Goal: Transaction & Acquisition: Purchase product/service

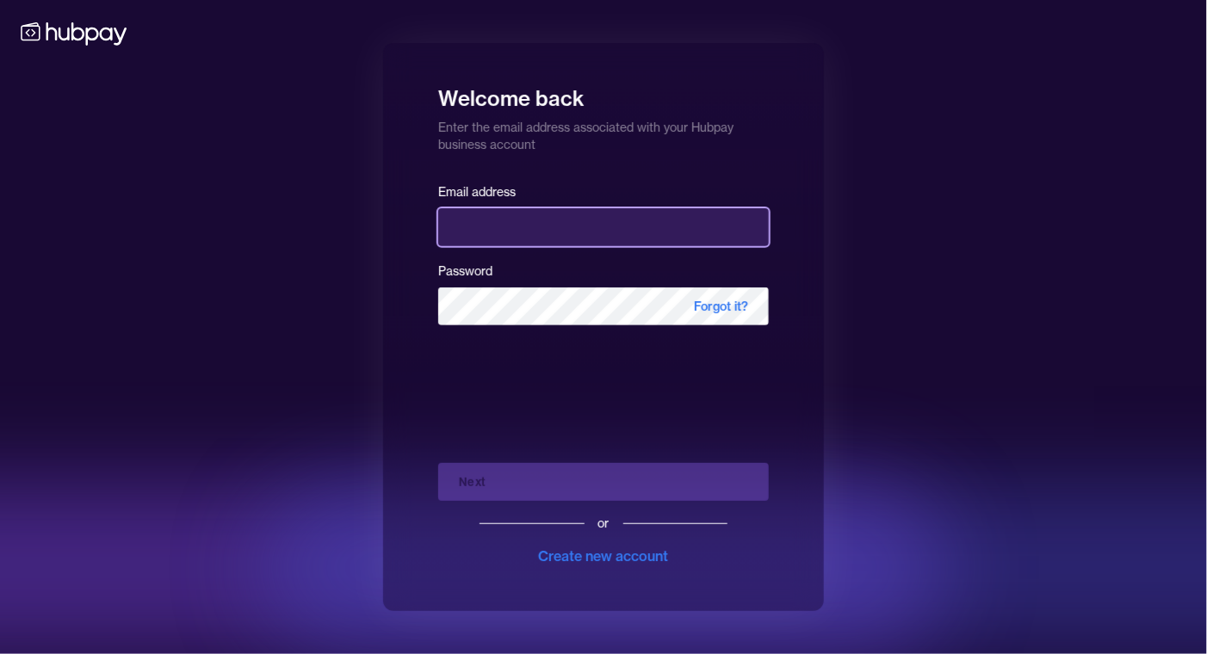
click at [475, 223] on input "email" at bounding box center [603, 227] width 331 height 38
type input "**********"
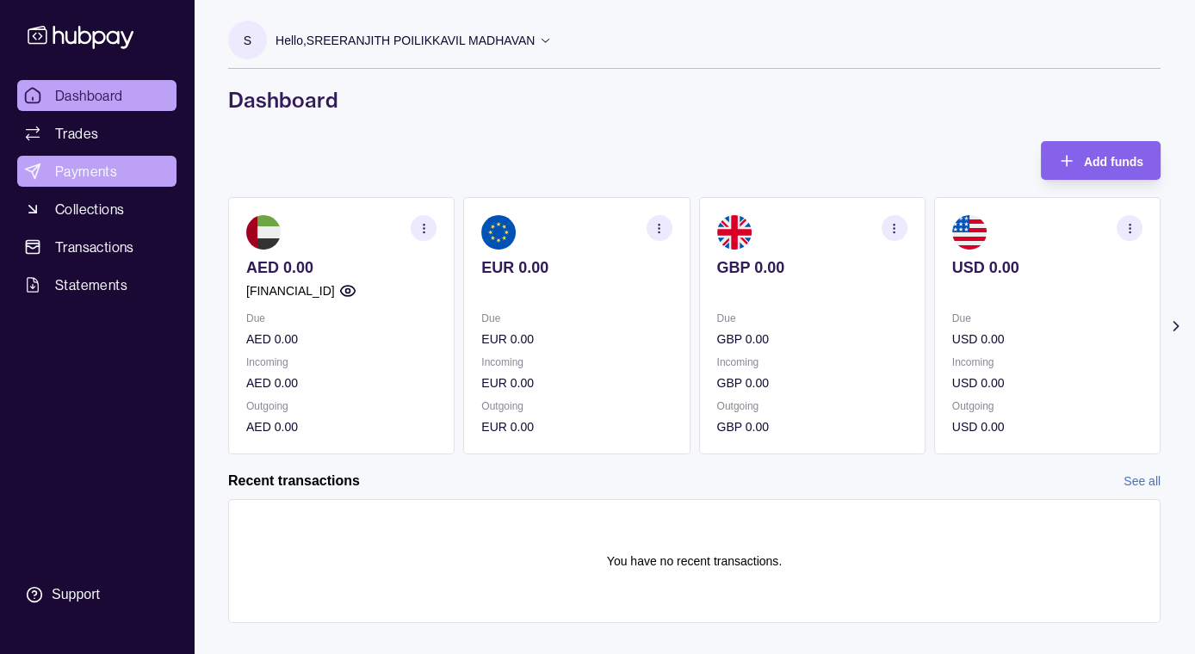
click at [98, 176] on span "Payments" at bounding box center [86, 171] width 62 height 21
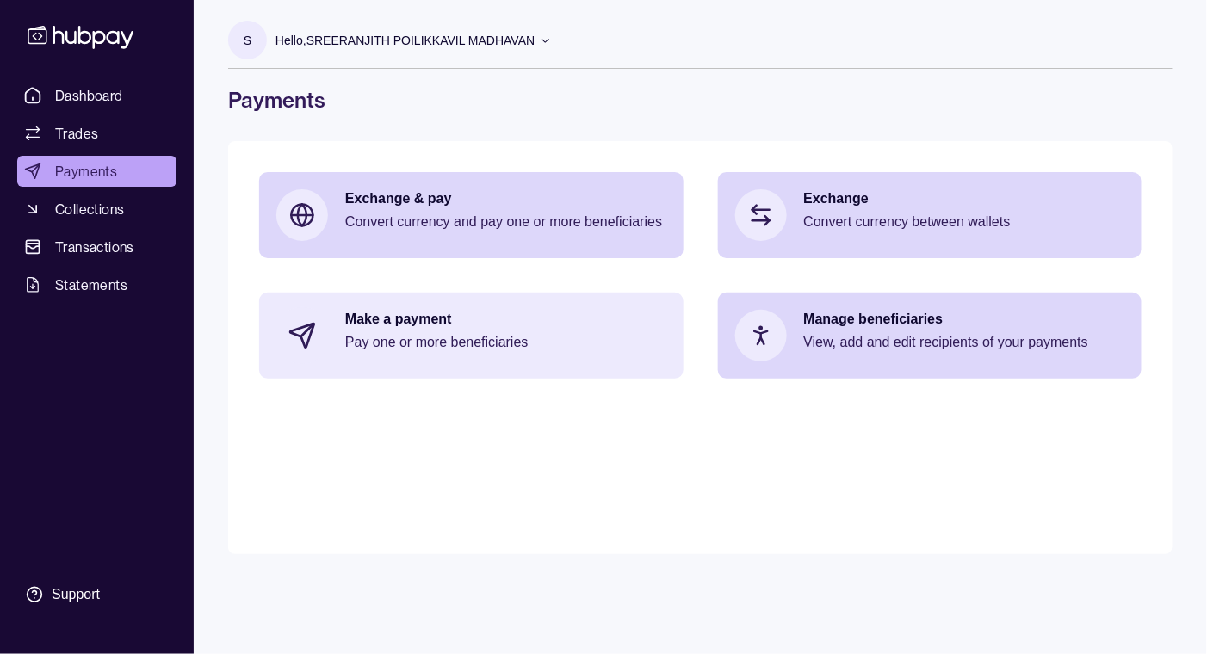
click at [447, 344] on p "Pay one or more beneficiaries" at bounding box center [505, 342] width 321 height 19
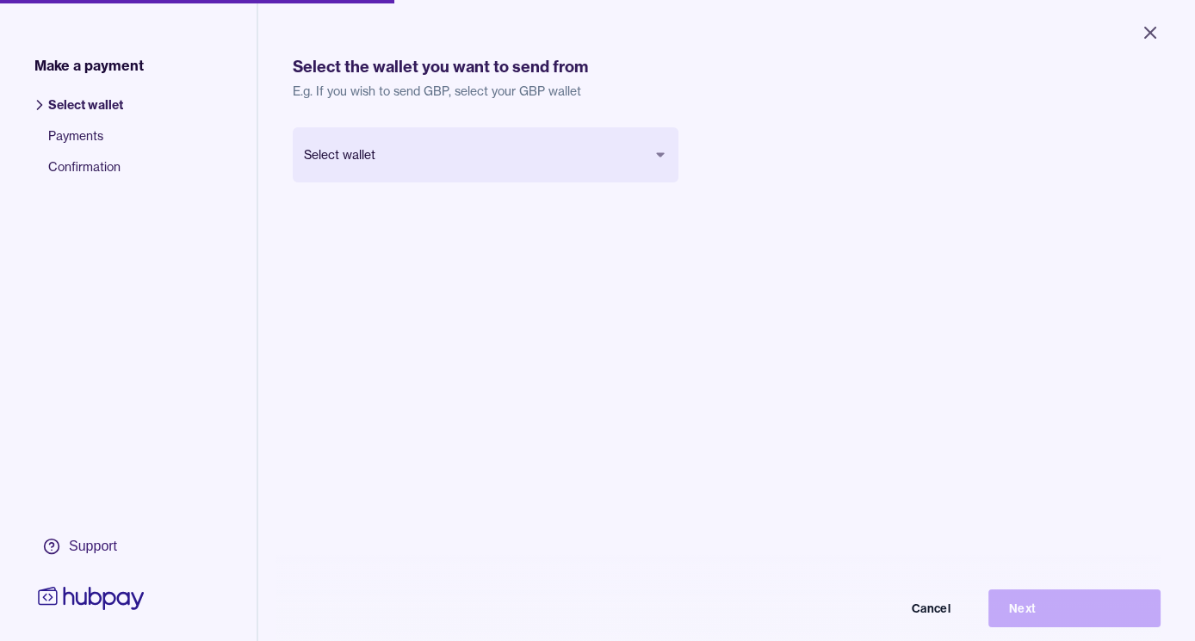
click at [90, 140] on span "Payments" at bounding box center [85, 142] width 75 height 31
click at [67, 135] on span "Payments" at bounding box center [85, 142] width 75 height 31
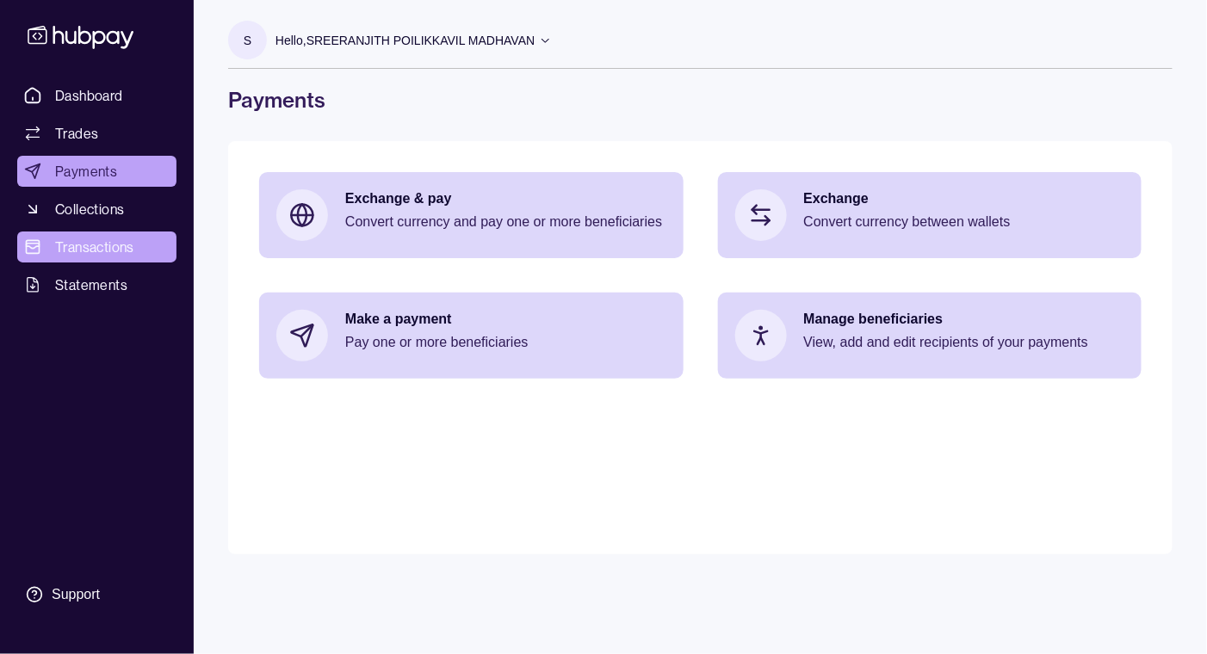
click at [108, 249] on span "Transactions" at bounding box center [94, 247] width 79 height 21
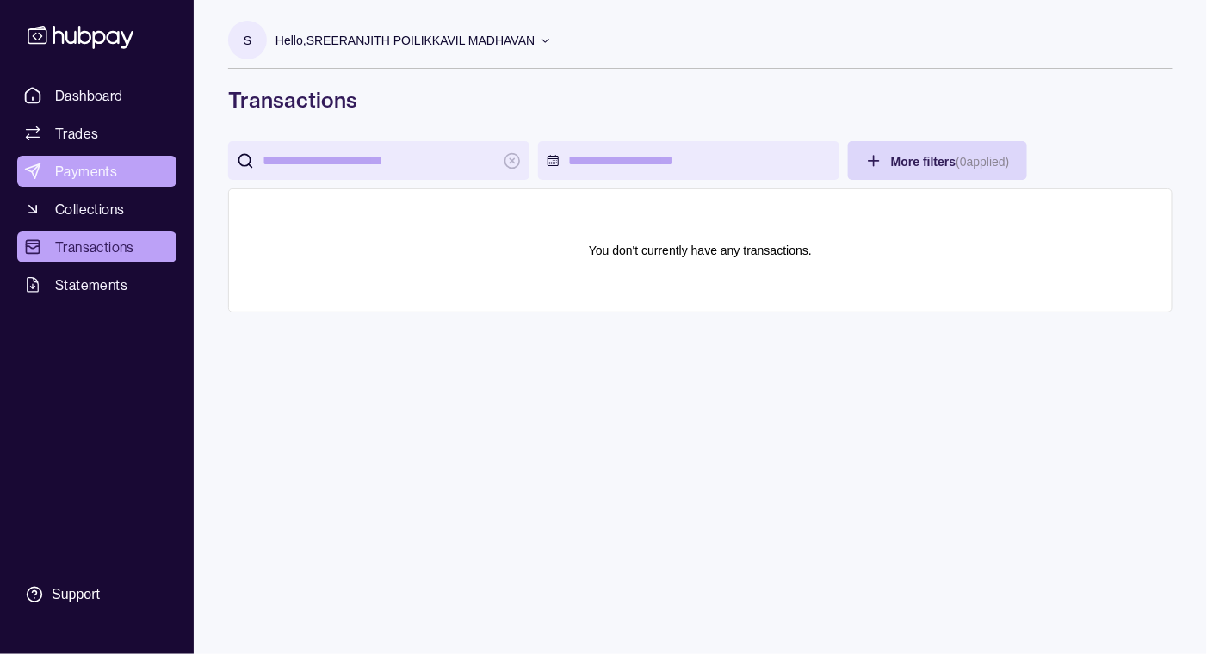
click at [72, 170] on span "Payments" at bounding box center [86, 171] width 62 height 21
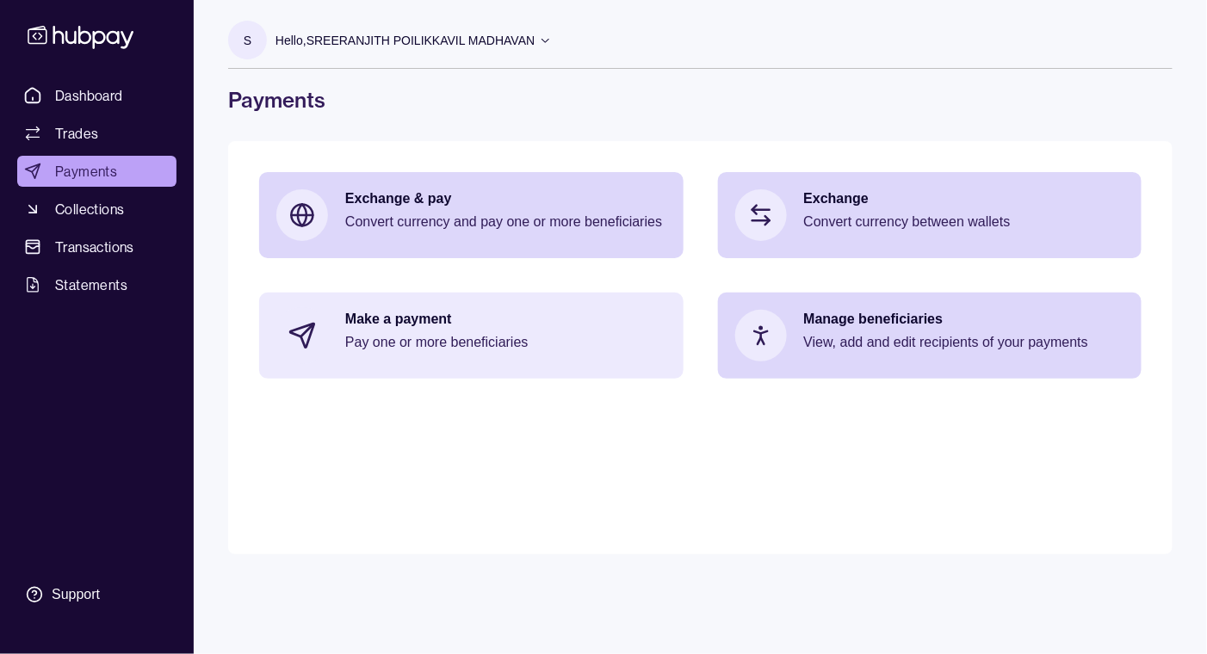
click at [502, 334] on p "Pay one or more beneficiaries" at bounding box center [505, 342] width 321 height 19
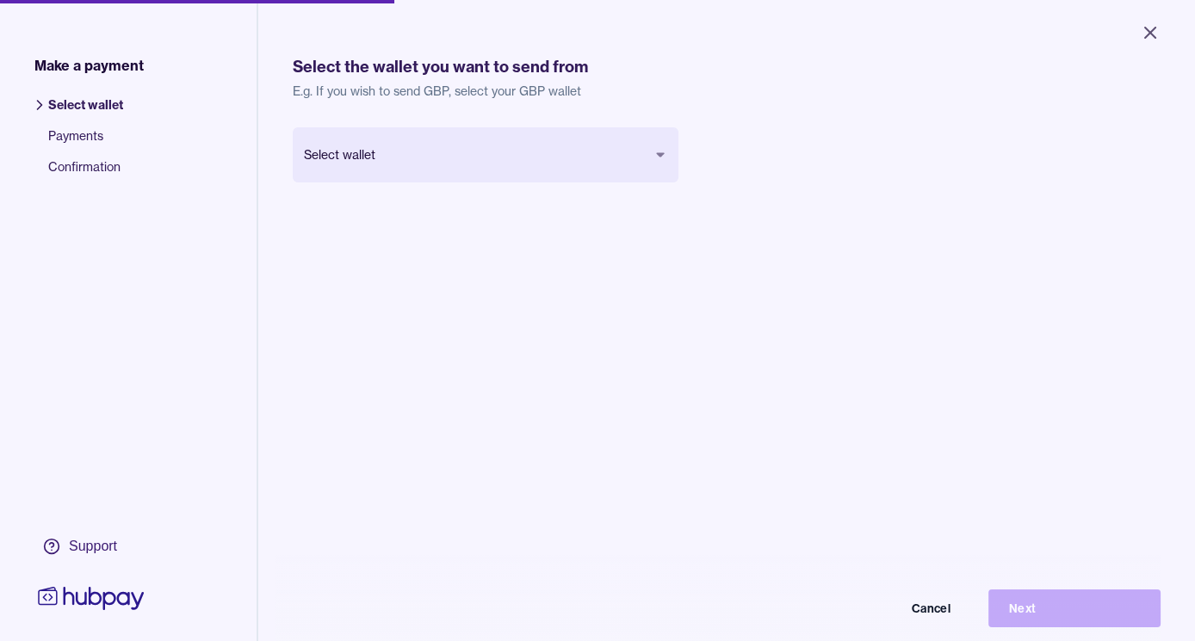
click at [607, 166] on body "Close Make a payment Select wallet Payments Confirmation Support Select the wal…" at bounding box center [597, 320] width 1195 height 641
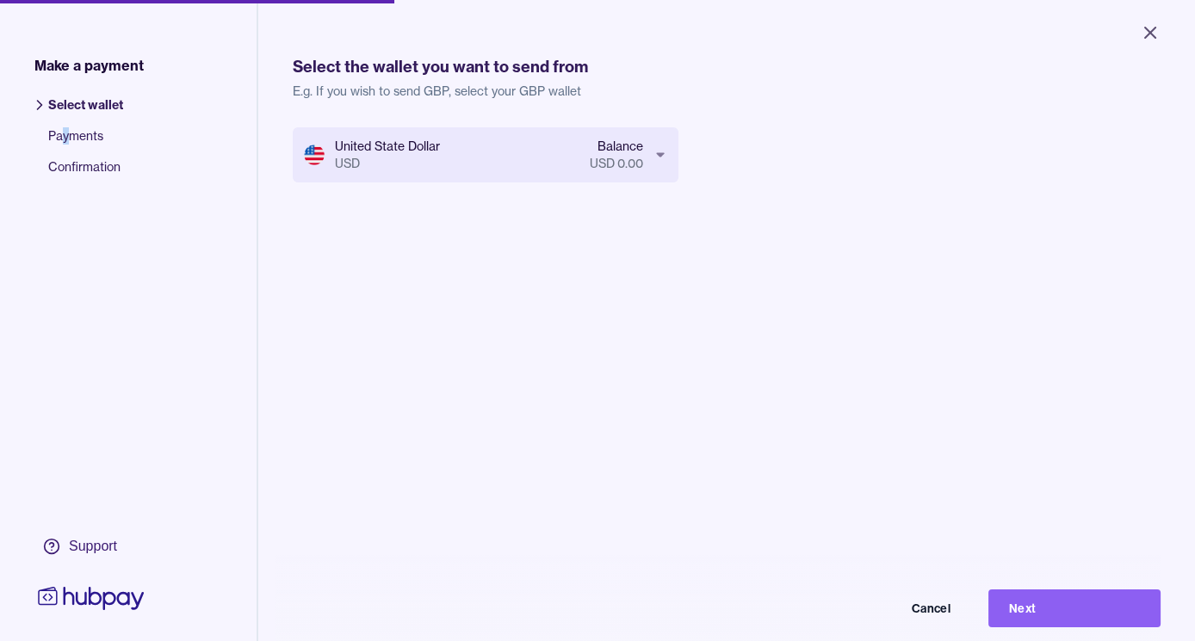
click at [65, 134] on span "Payments" at bounding box center [85, 142] width 75 height 31
drag, startPoint x: 65, startPoint y: 134, endPoint x: 117, endPoint y: 176, distance: 66.2
click at [117, 176] on span "Confirmation" at bounding box center [85, 173] width 75 height 31
drag, startPoint x: 117, startPoint y: 176, endPoint x: 215, endPoint y: 322, distance: 176.2
click at [215, 322] on div "Select wallet Payments Confirmation" at bounding box center [128, 478] width 257 height 790
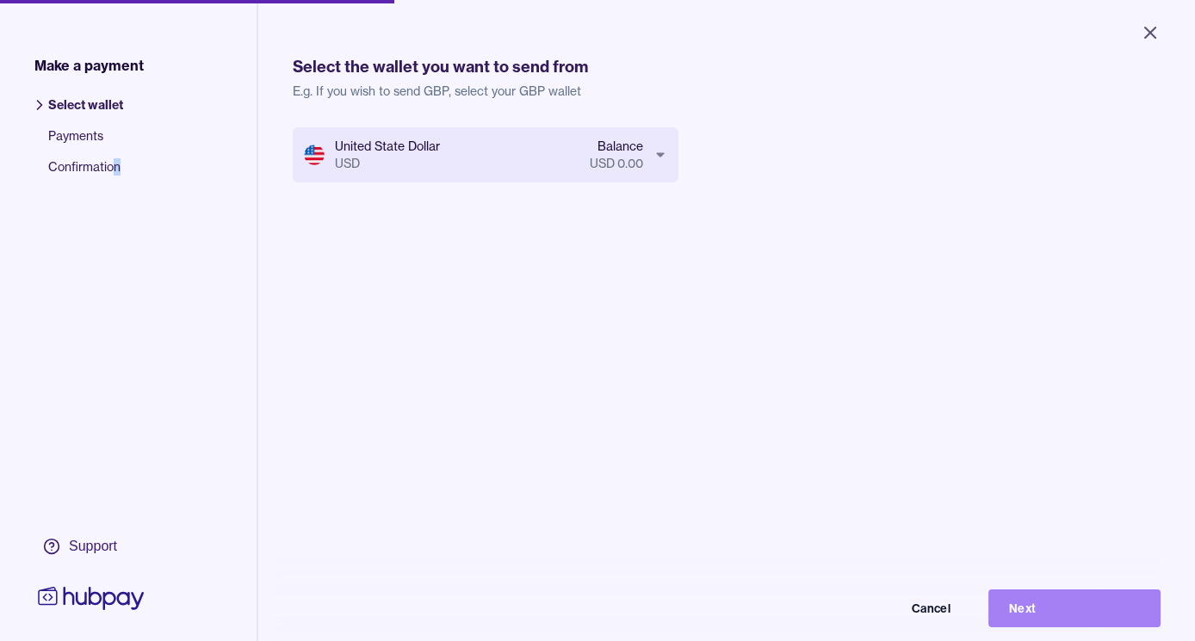
click at [1059, 617] on button "Next" at bounding box center [1074, 609] width 172 height 38
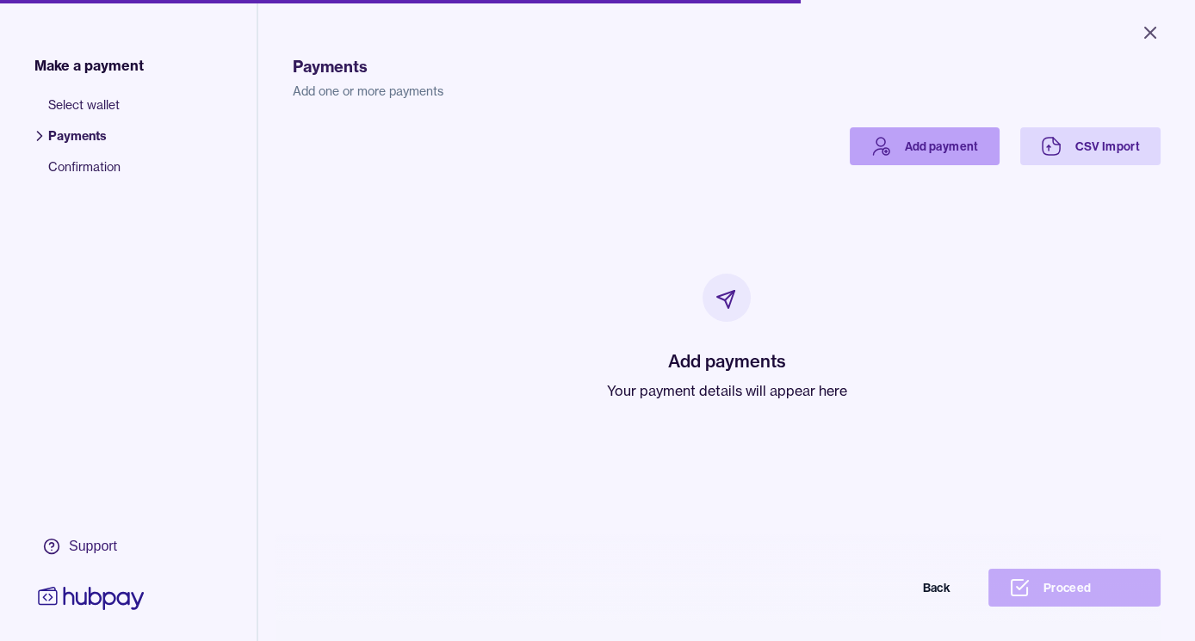
click at [901, 152] on link "Add payment" at bounding box center [925, 146] width 150 height 38
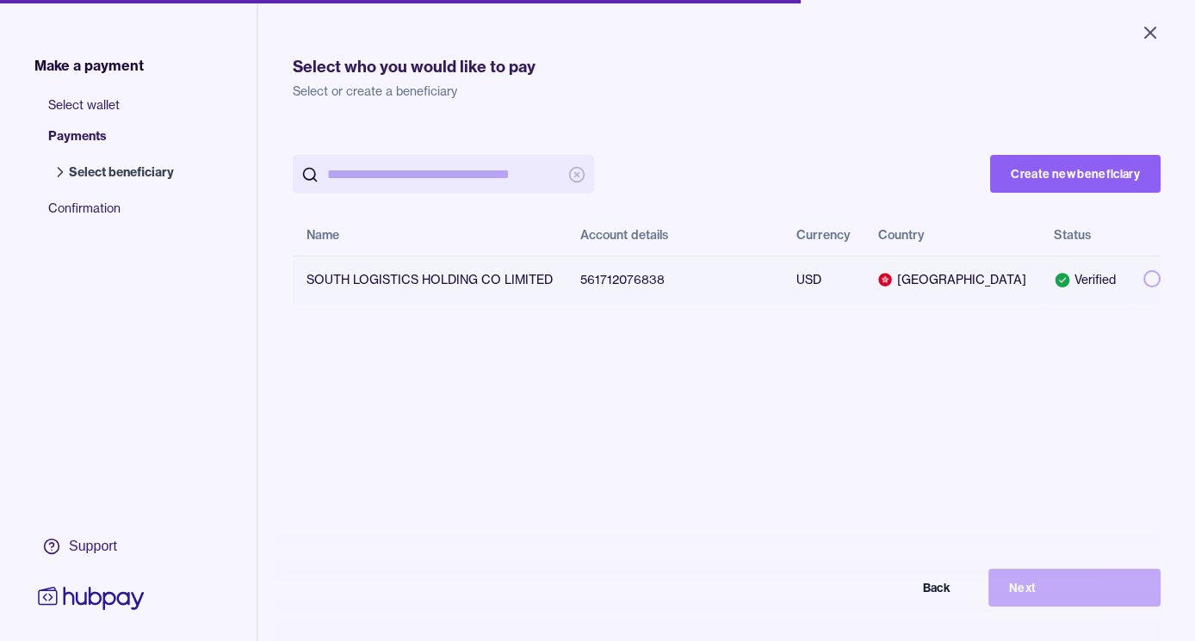
click at [1143, 278] on button "button" at bounding box center [1151, 278] width 17 height 17
click at [1059, 602] on button "Next" at bounding box center [1074, 588] width 172 height 38
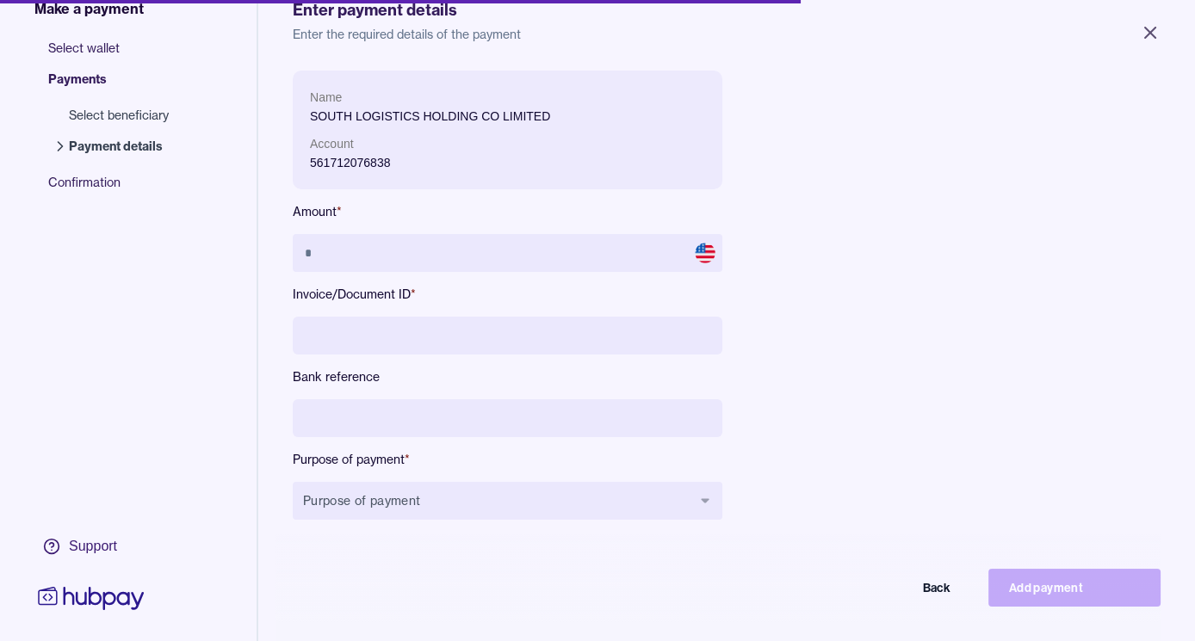
scroll to position [85, 0]
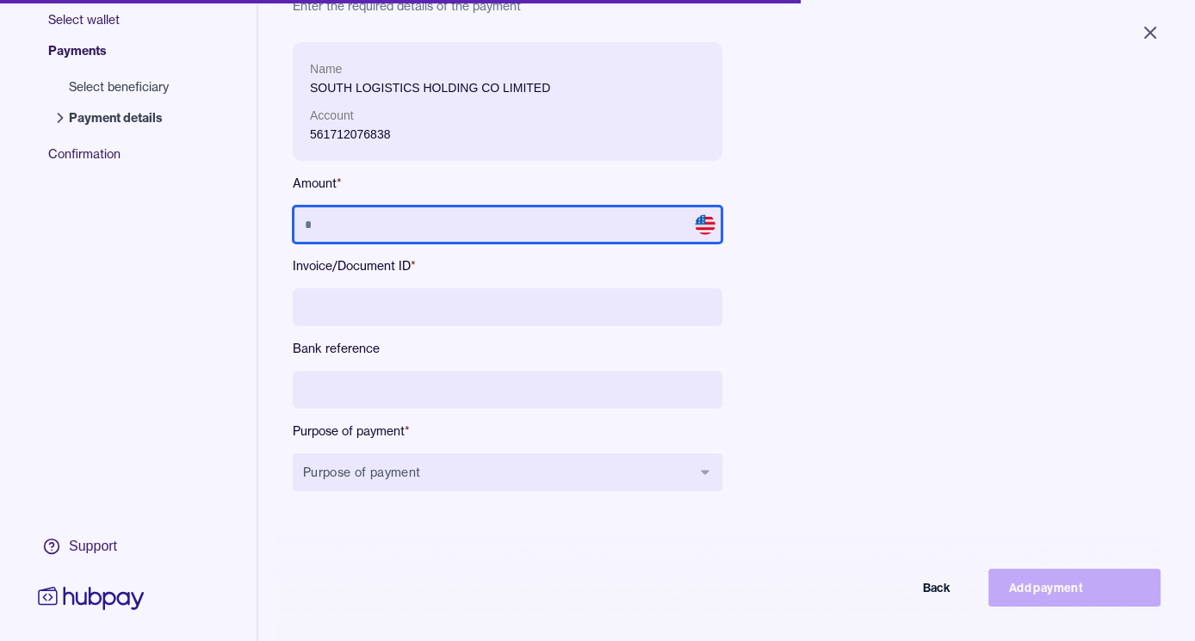
click at [426, 230] on input "text" at bounding box center [508, 225] width 430 height 38
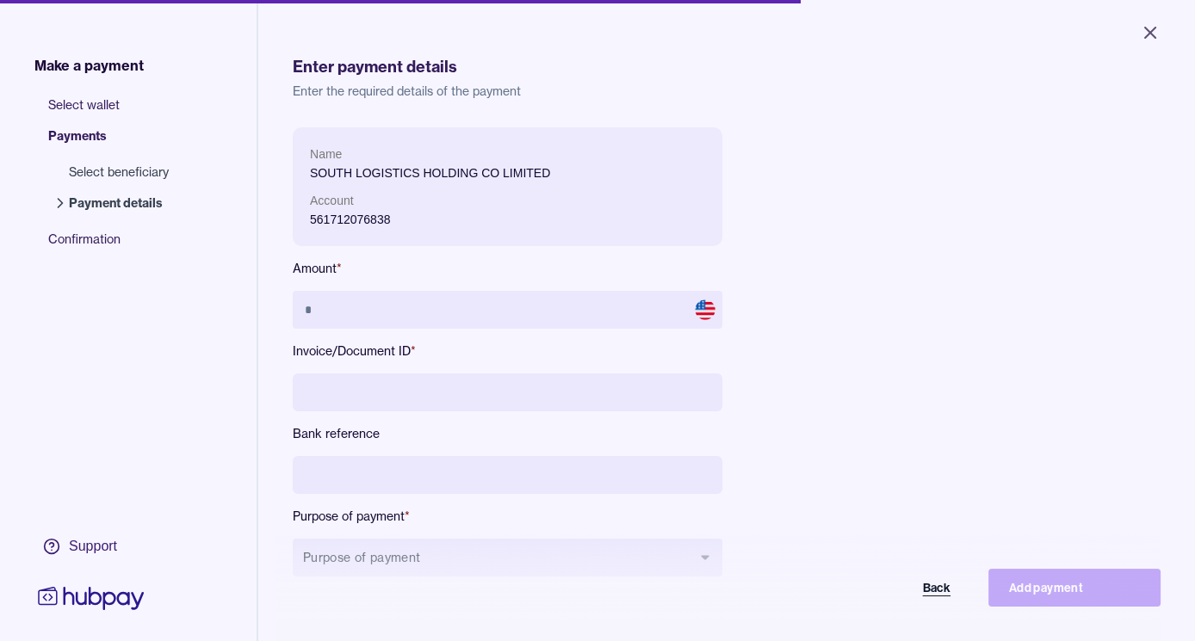
drag, startPoint x: 929, startPoint y: 585, endPoint x: 944, endPoint y: 601, distance: 22.0
click at [929, 585] on button "Back" at bounding box center [885, 588] width 172 height 38
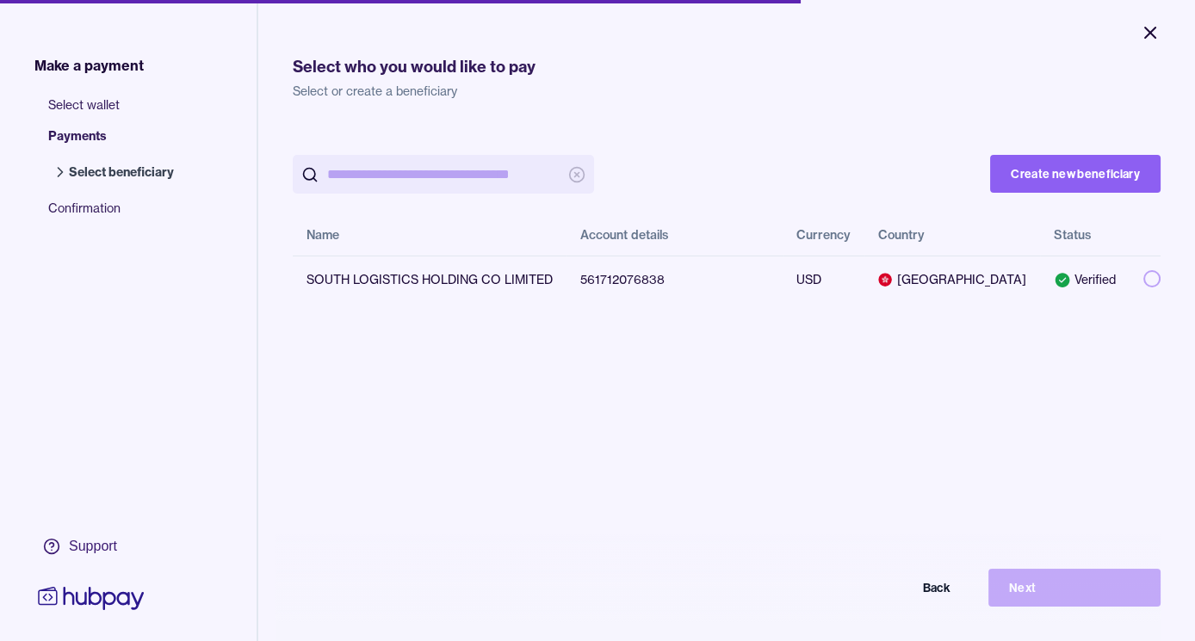
click at [1148, 38] on icon "Close" at bounding box center [1150, 32] width 21 height 21
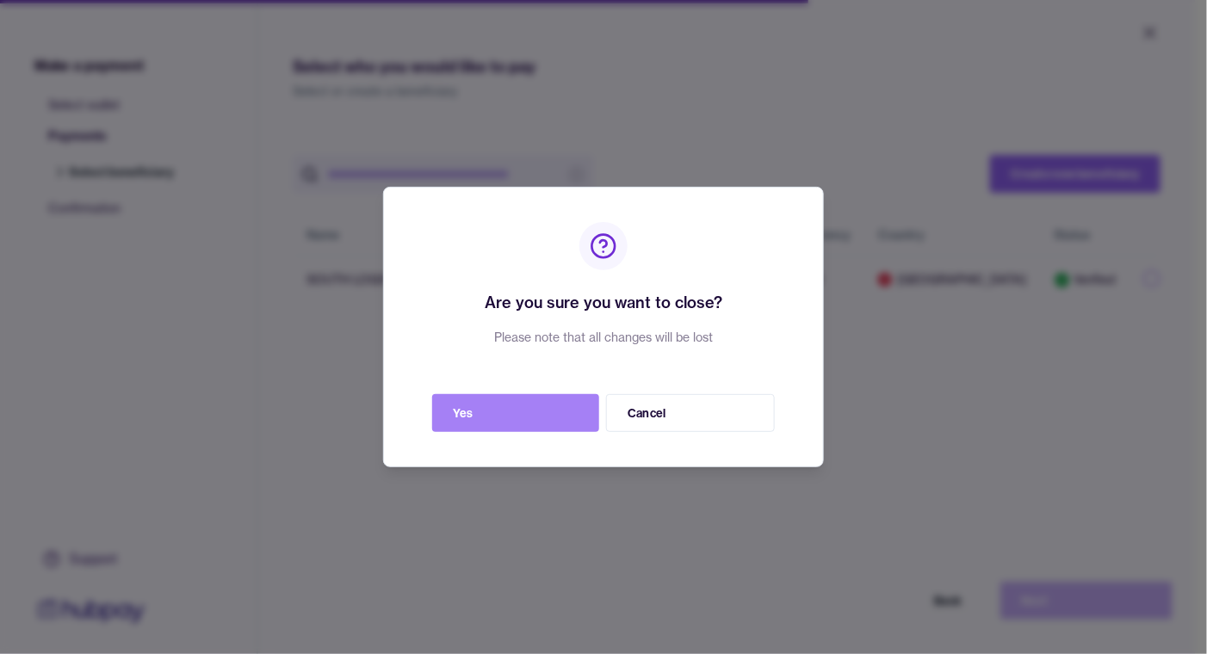
click at [554, 416] on button "Yes" at bounding box center [515, 413] width 167 height 38
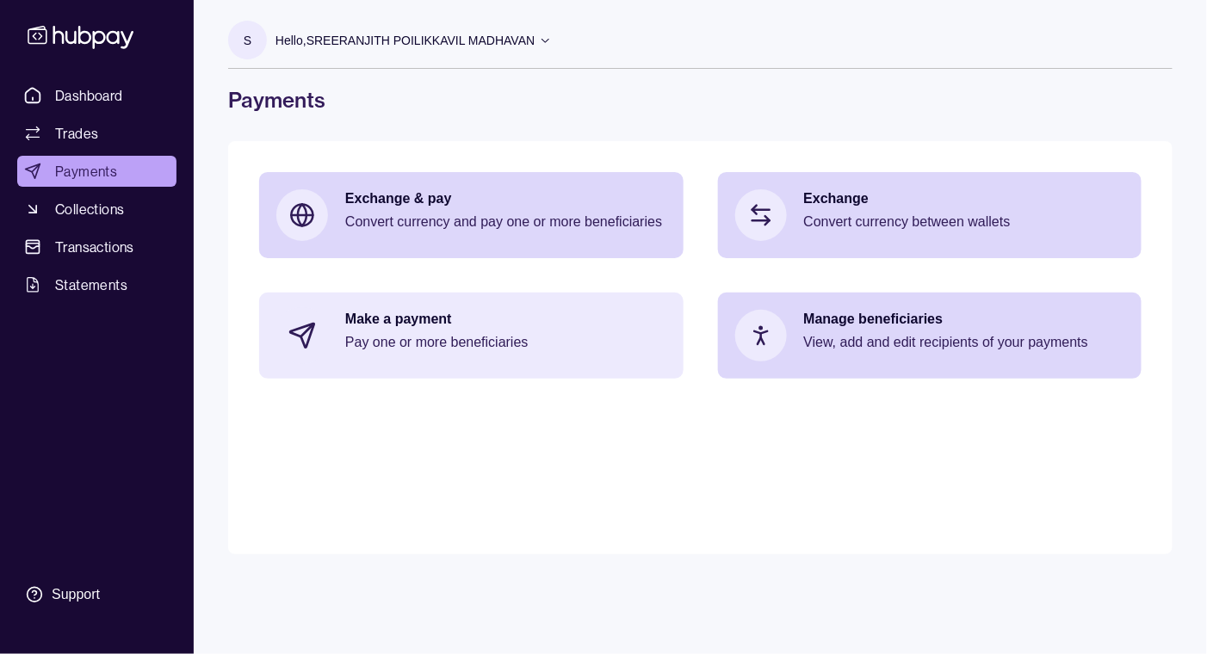
click at [554, 344] on p "Pay one or more beneficiaries" at bounding box center [505, 342] width 321 height 19
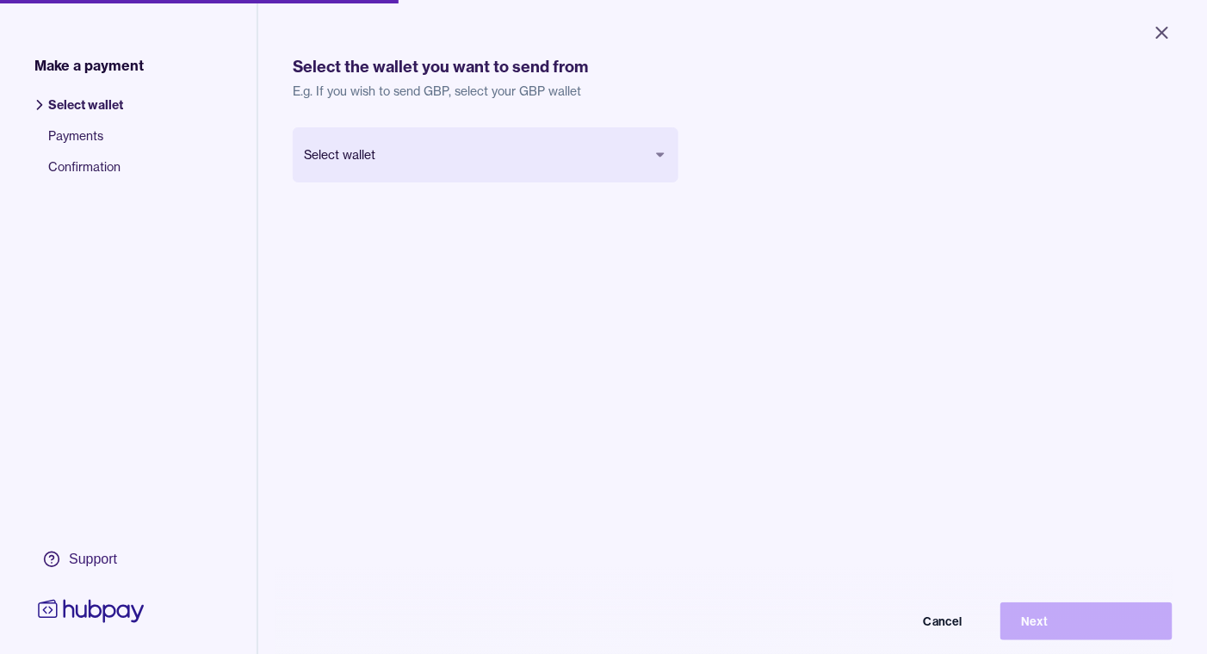
click at [549, 164] on body "Close Make a payment Select wallet Payments Confirmation Support Select the wal…" at bounding box center [603, 327] width 1207 height 654
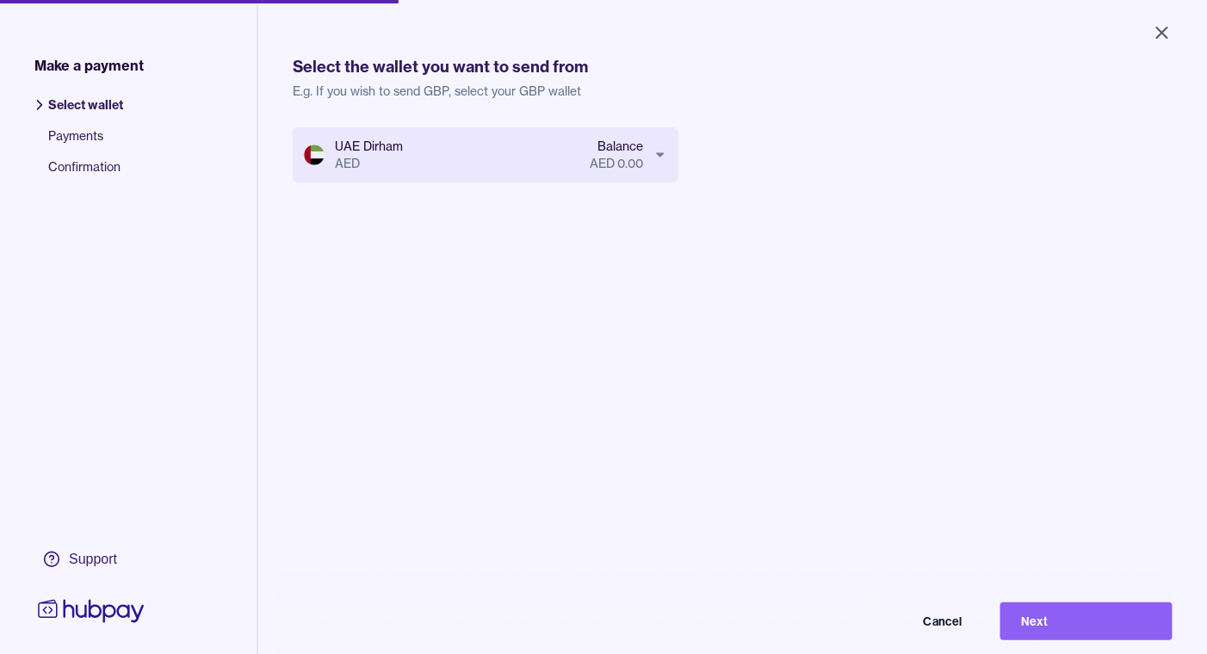
click at [470, 152] on body "Close Make a payment Select wallet Payments Confirmation Support Select the wal…" at bounding box center [603, 327] width 1207 height 654
click at [1063, 620] on button "Next" at bounding box center [1074, 609] width 172 height 38
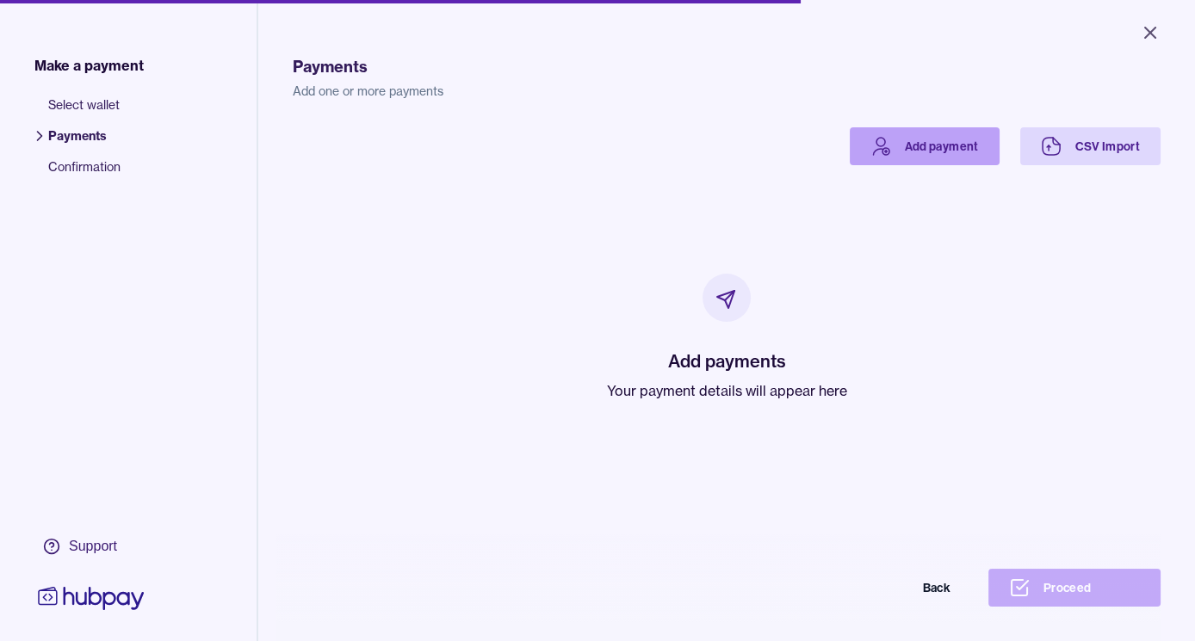
click at [901, 164] on link "Add payment" at bounding box center [925, 146] width 150 height 38
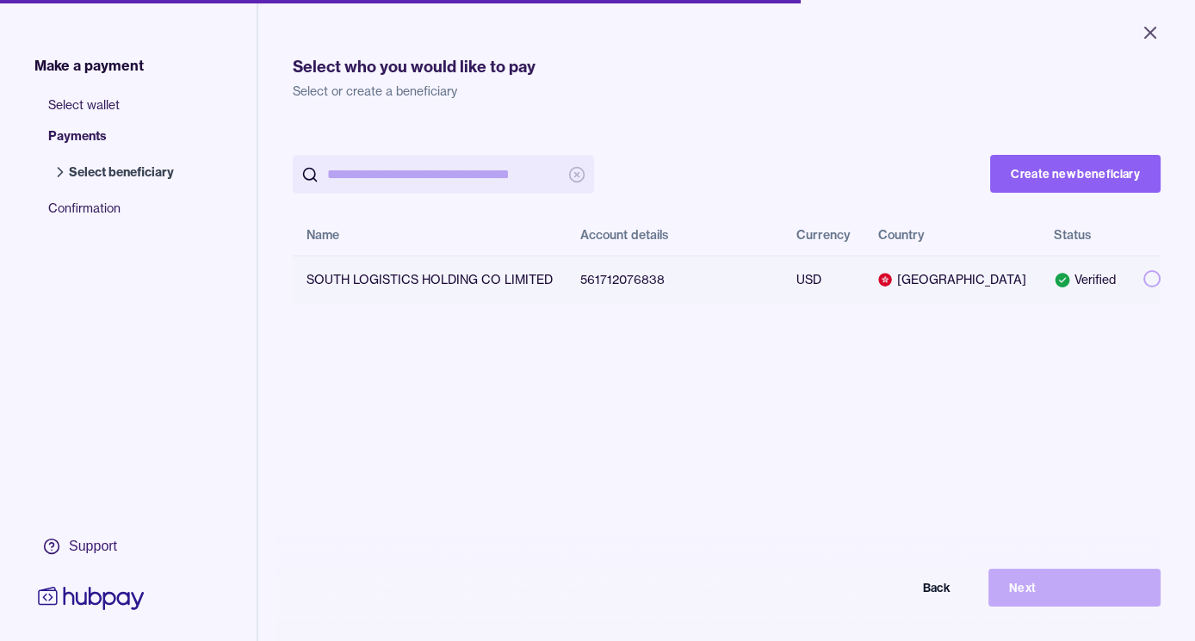
click at [1136, 287] on td at bounding box center [1145, 280] width 31 height 48
click at [1099, 603] on button "Next" at bounding box center [1074, 588] width 172 height 38
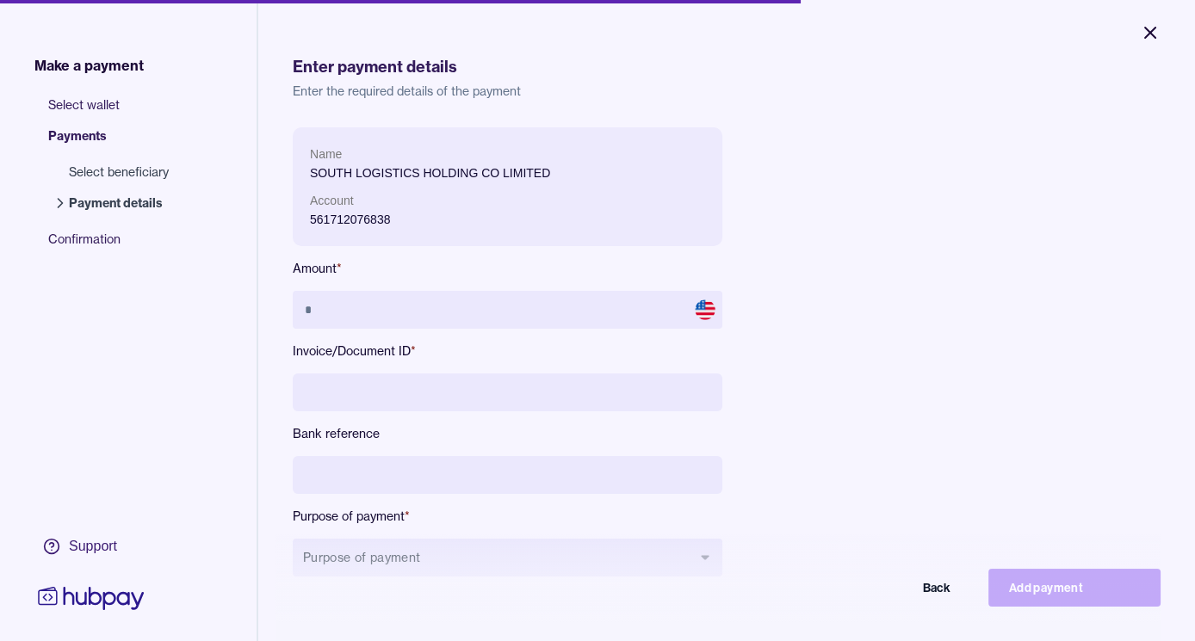
click at [1147, 40] on icon "Close" at bounding box center [1150, 32] width 21 height 21
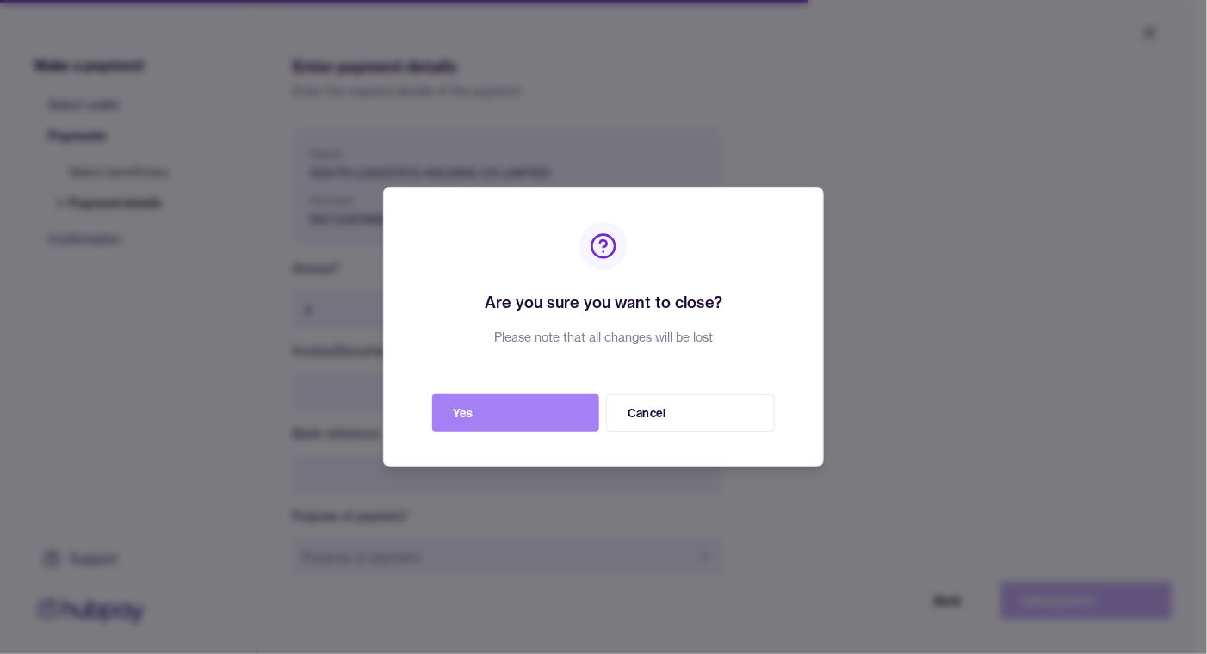
click at [519, 421] on button "Yes" at bounding box center [515, 413] width 167 height 38
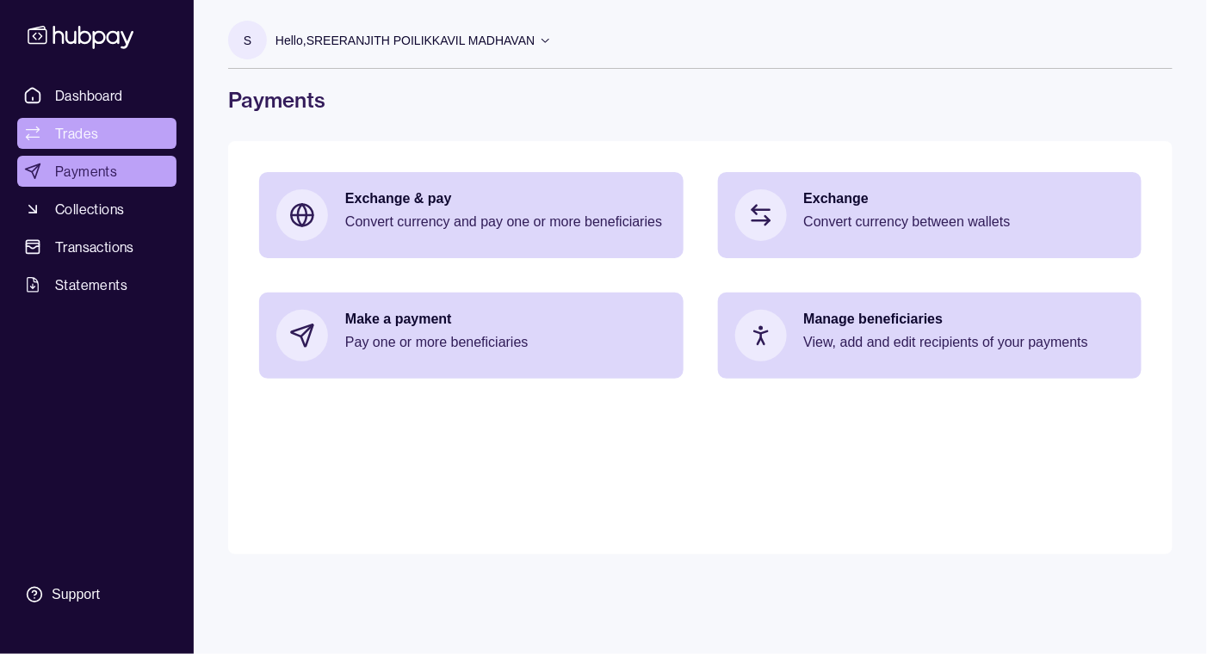
click at [84, 138] on span "Trades" at bounding box center [76, 133] width 43 height 21
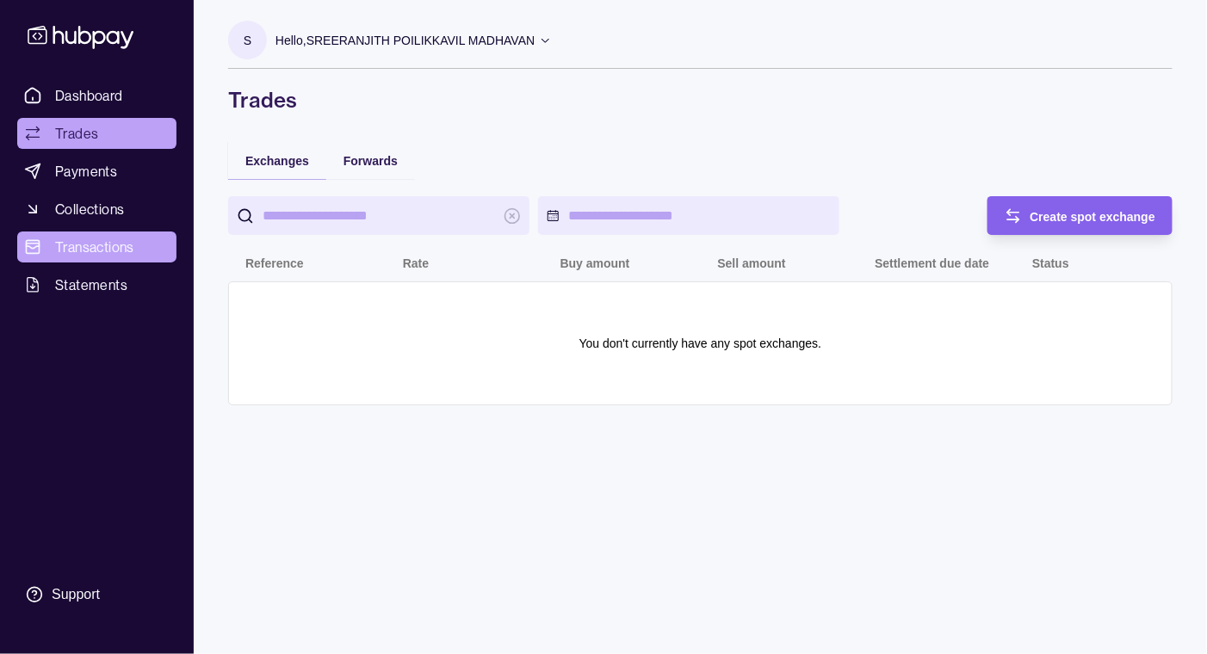
click at [107, 245] on span "Transactions" at bounding box center [94, 247] width 79 height 21
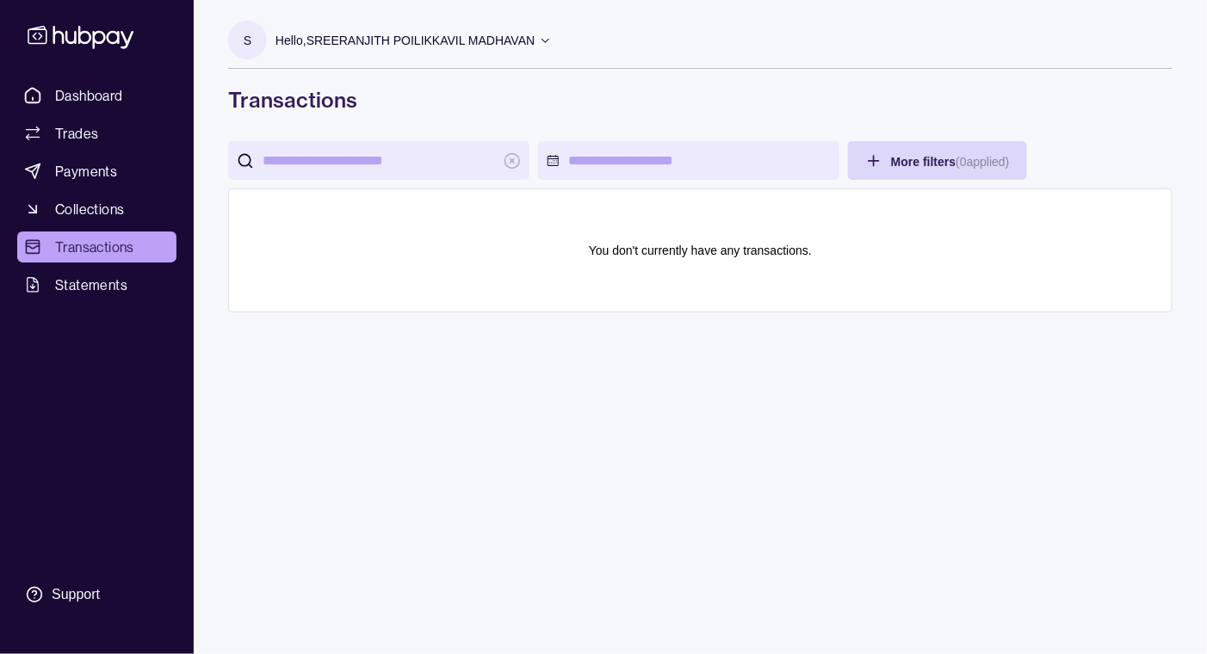
click at [395, 164] on input "search" at bounding box center [379, 160] width 232 height 39
click at [102, 210] on span "Collections" at bounding box center [89, 209] width 69 height 21
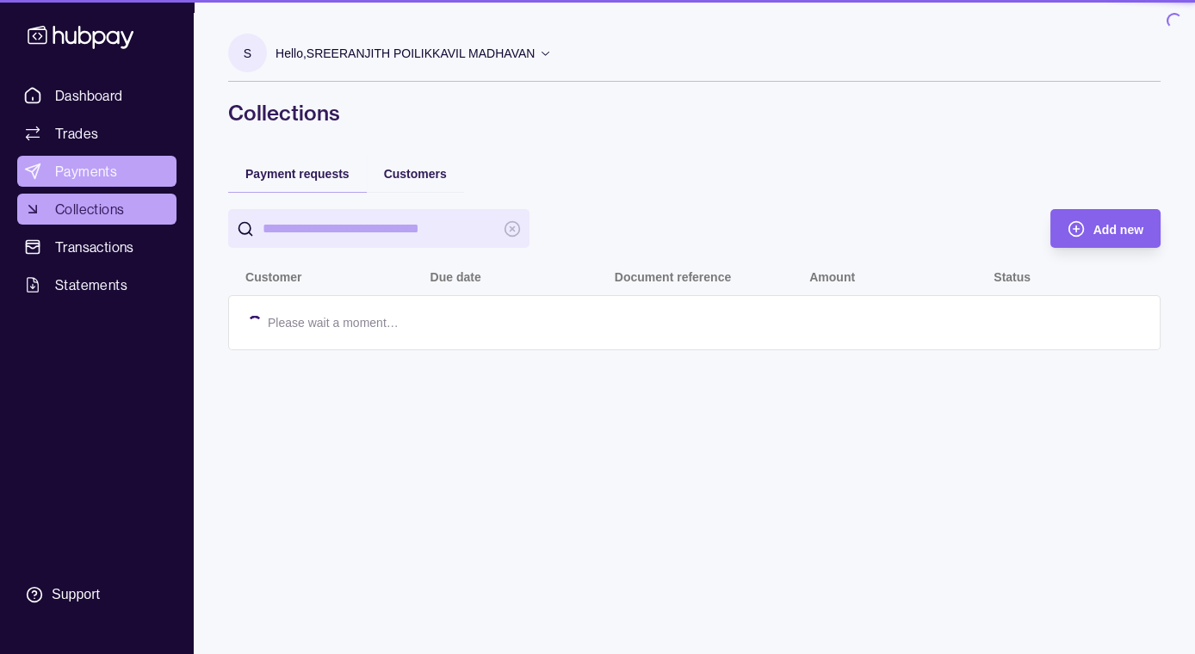
click at [93, 171] on span "Payments" at bounding box center [86, 171] width 62 height 21
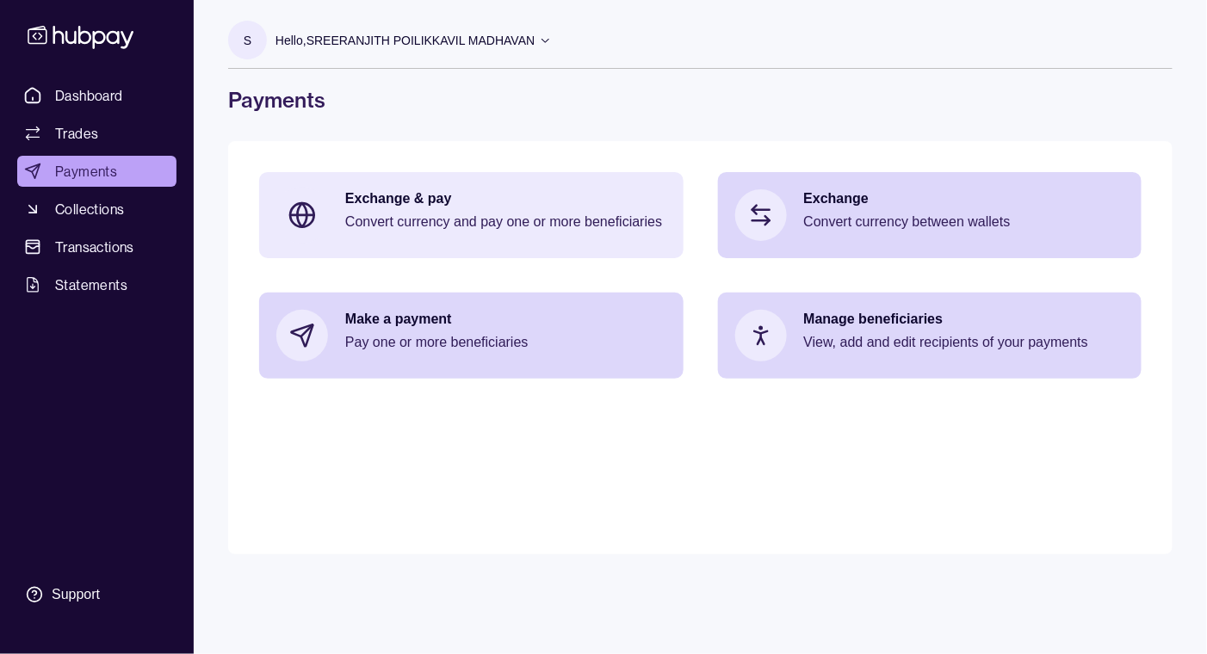
click at [476, 209] on div "Exchange & pay Convert currency and pay one or more beneficiaries" at bounding box center [505, 215] width 321 height 52
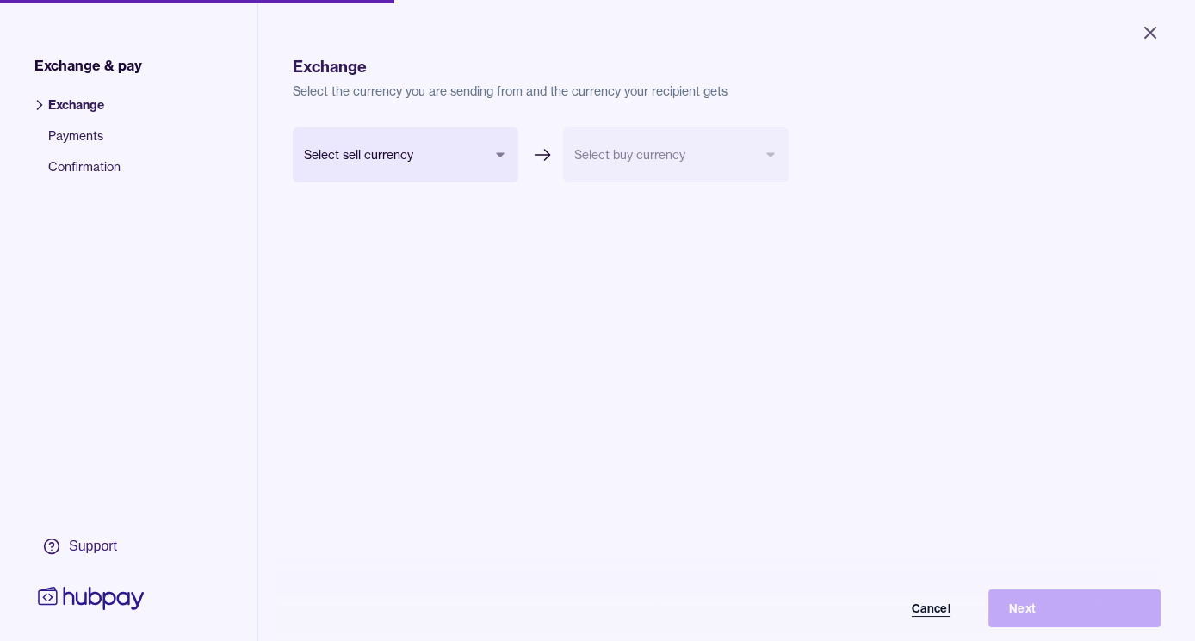
click at [932, 627] on button "Cancel" at bounding box center [885, 609] width 172 height 38
